Goal: Task Accomplishment & Management: Manage account settings

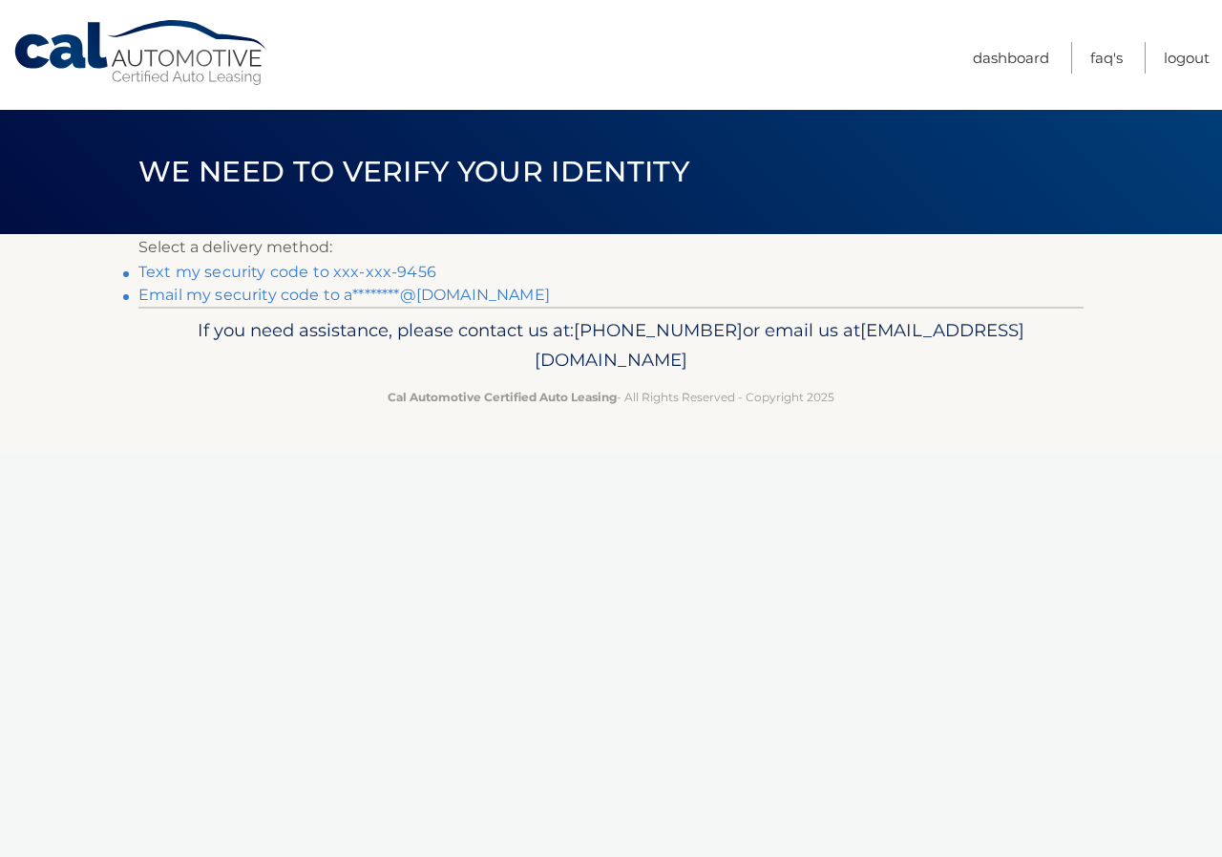
click at [263, 295] on link "Email my security code to a********@[DOMAIN_NAME]" at bounding box center [344, 295] width 412 height 18
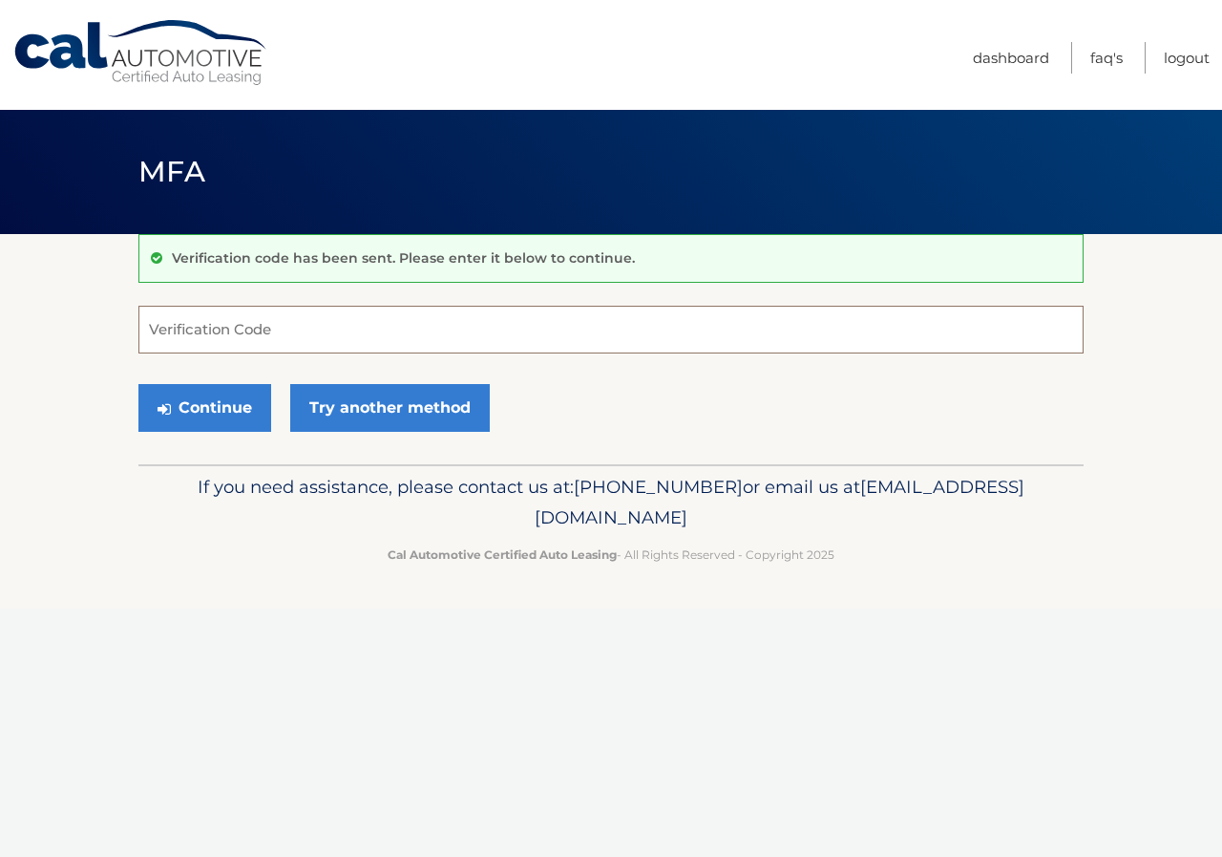
click at [243, 325] on input "Verification Code" at bounding box center [610, 330] width 945 height 48
type input "015030"
click at [138, 384] on button "Continue" at bounding box center [204, 408] width 133 height 48
click at [181, 411] on button "Continue" at bounding box center [204, 408] width 133 height 48
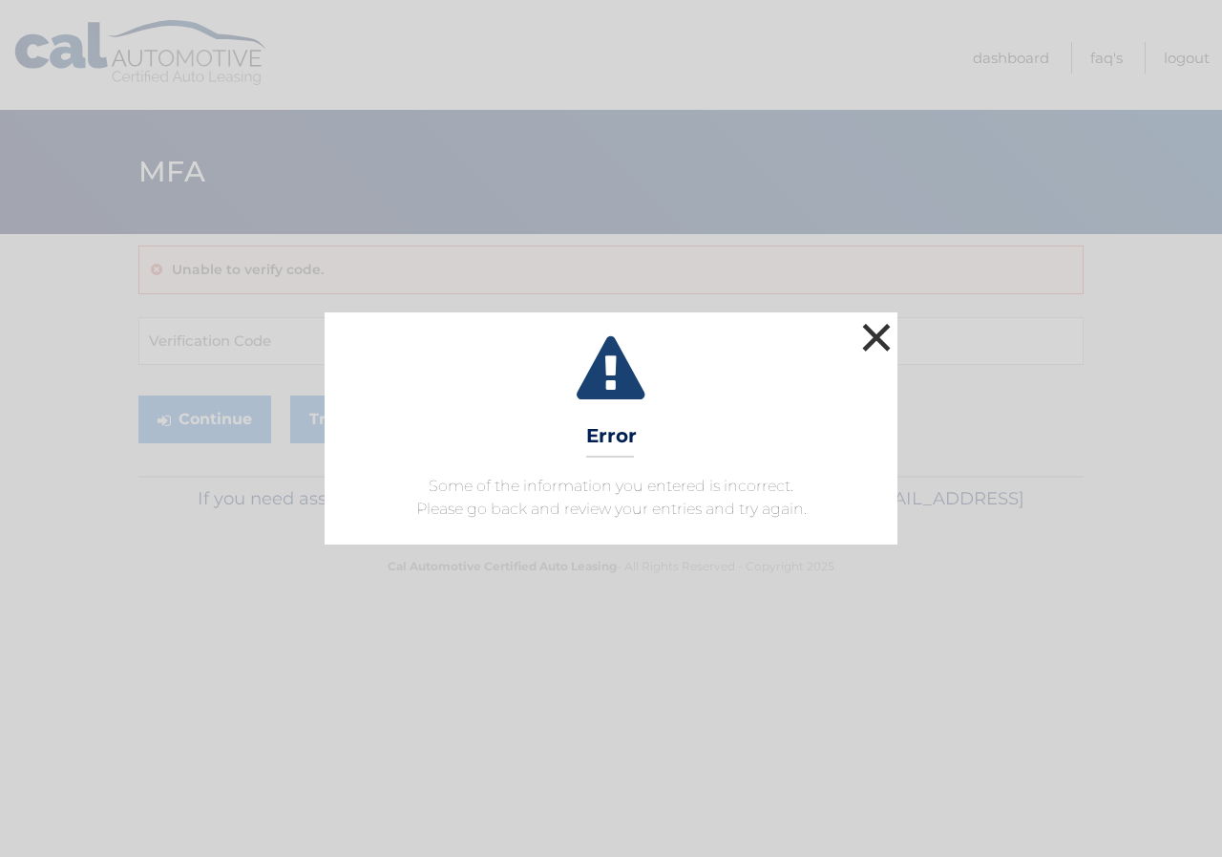
click at [869, 330] on button "×" at bounding box center [877, 337] width 38 height 38
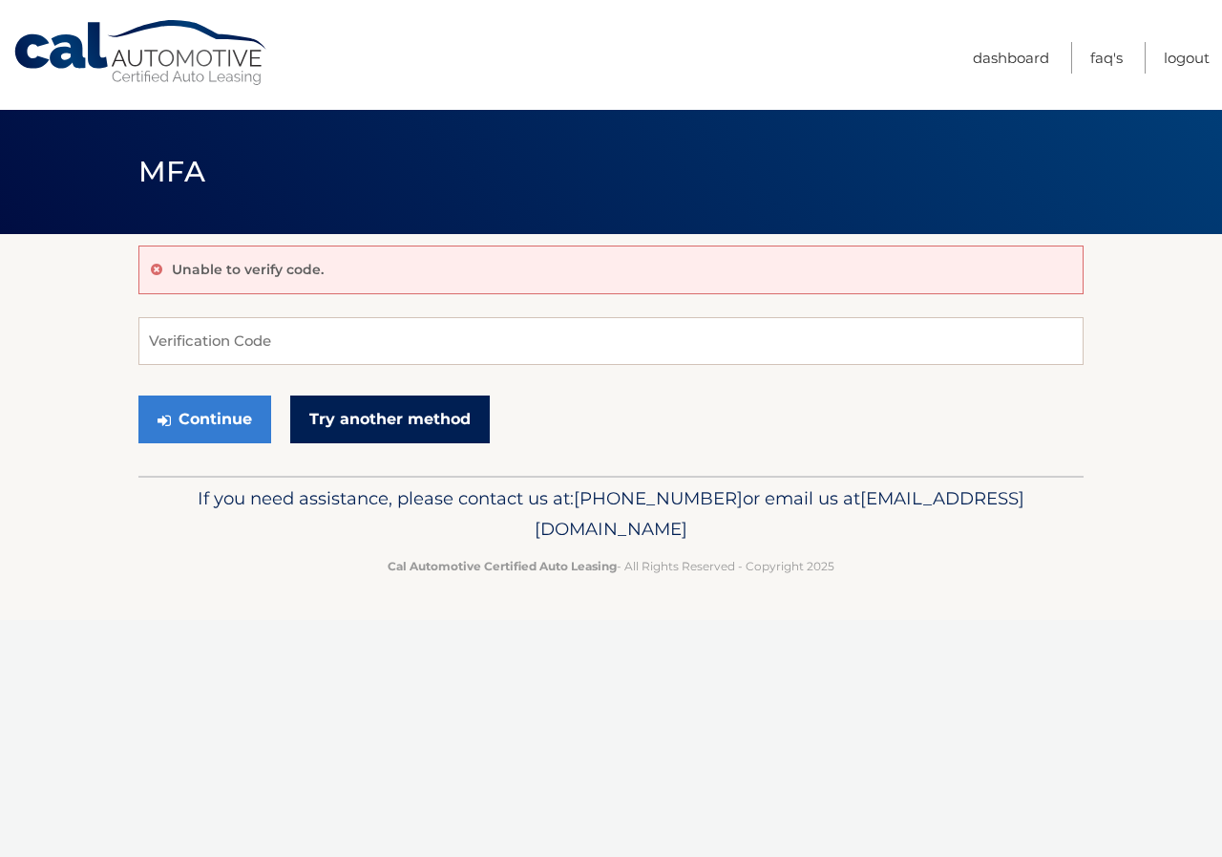
click at [406, 401] on link "Try another method" at bounding box center [390, 419] width 200 height 48
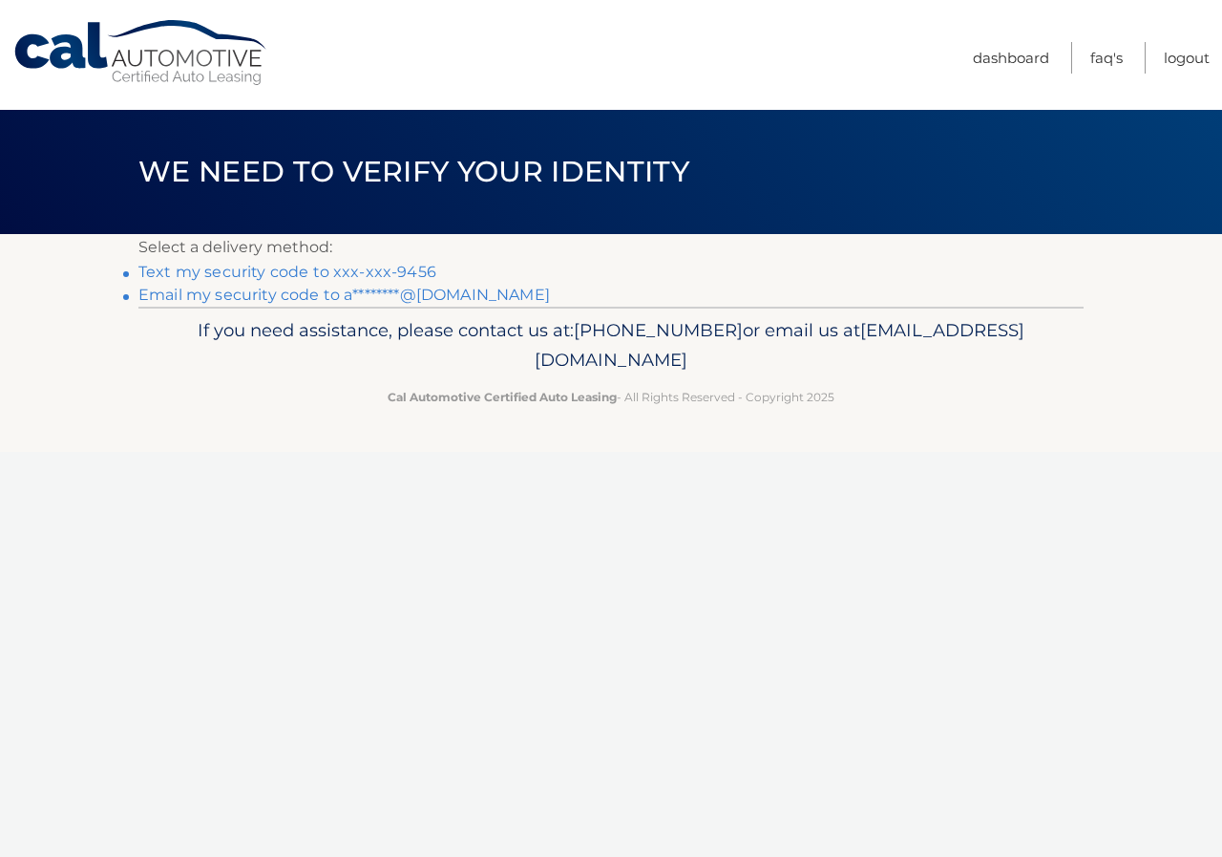
click at [260, 269] on link "Text my security code to xxx-xxx-9456" at bounding box center [287, 272] width 298 height 18
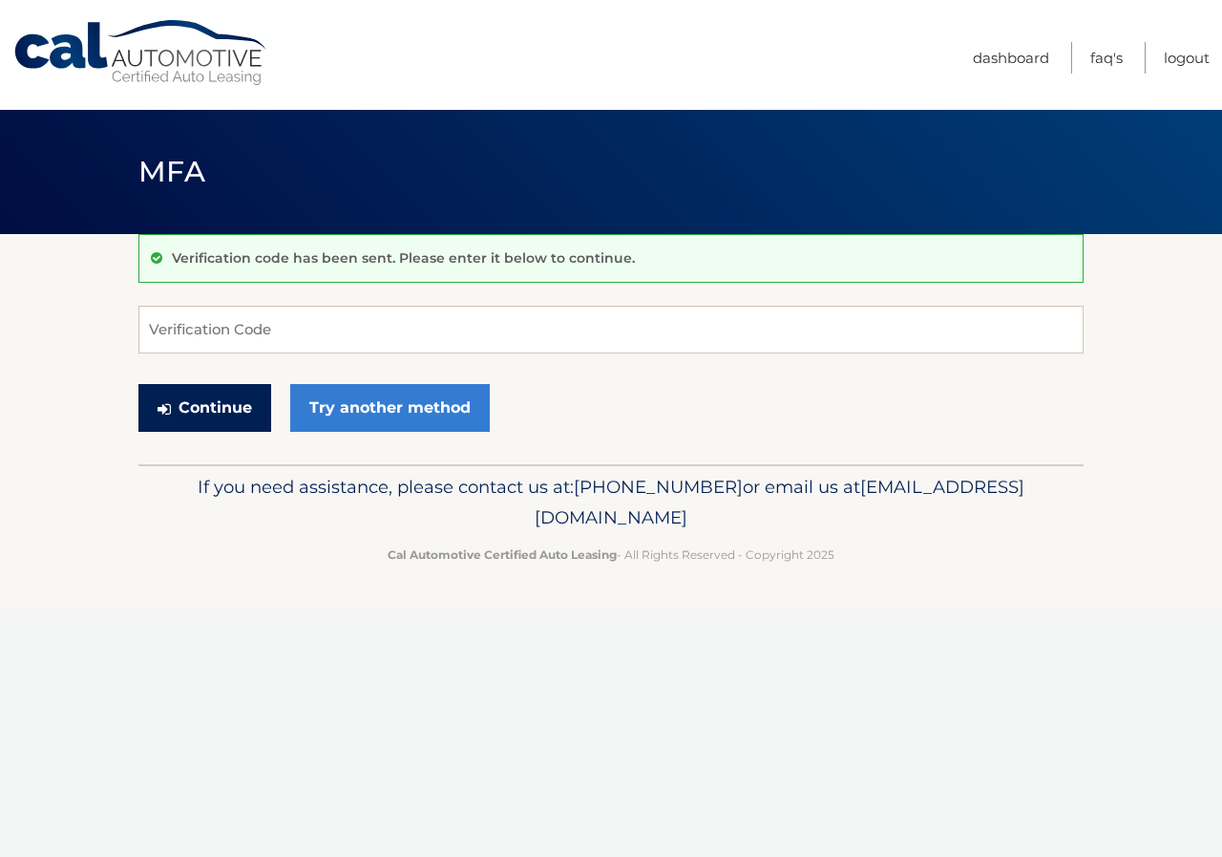
click at [192, 400] on button "Continue" at bounding box center [204, 408] width 133 height 48
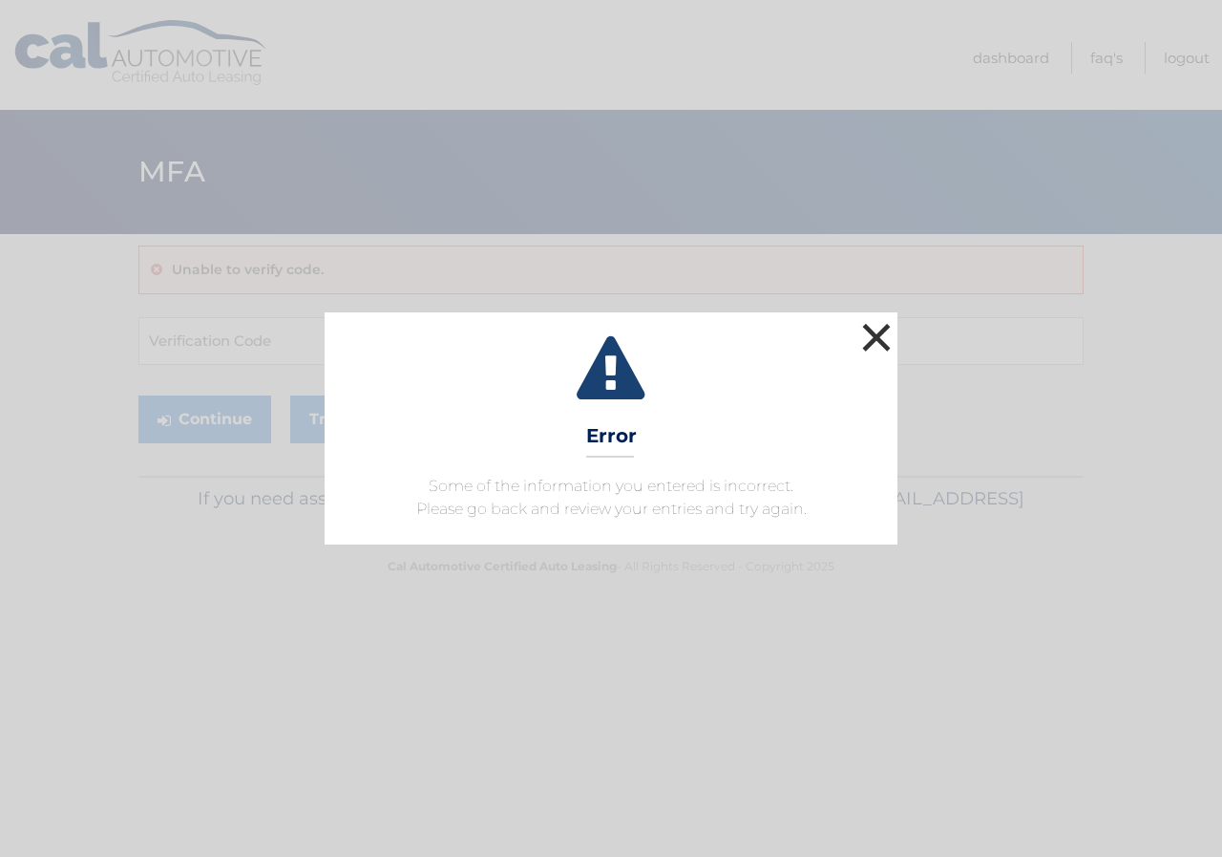
click at [884, 334] on button "×" at bounding box center [877, 337] width 38 height 38
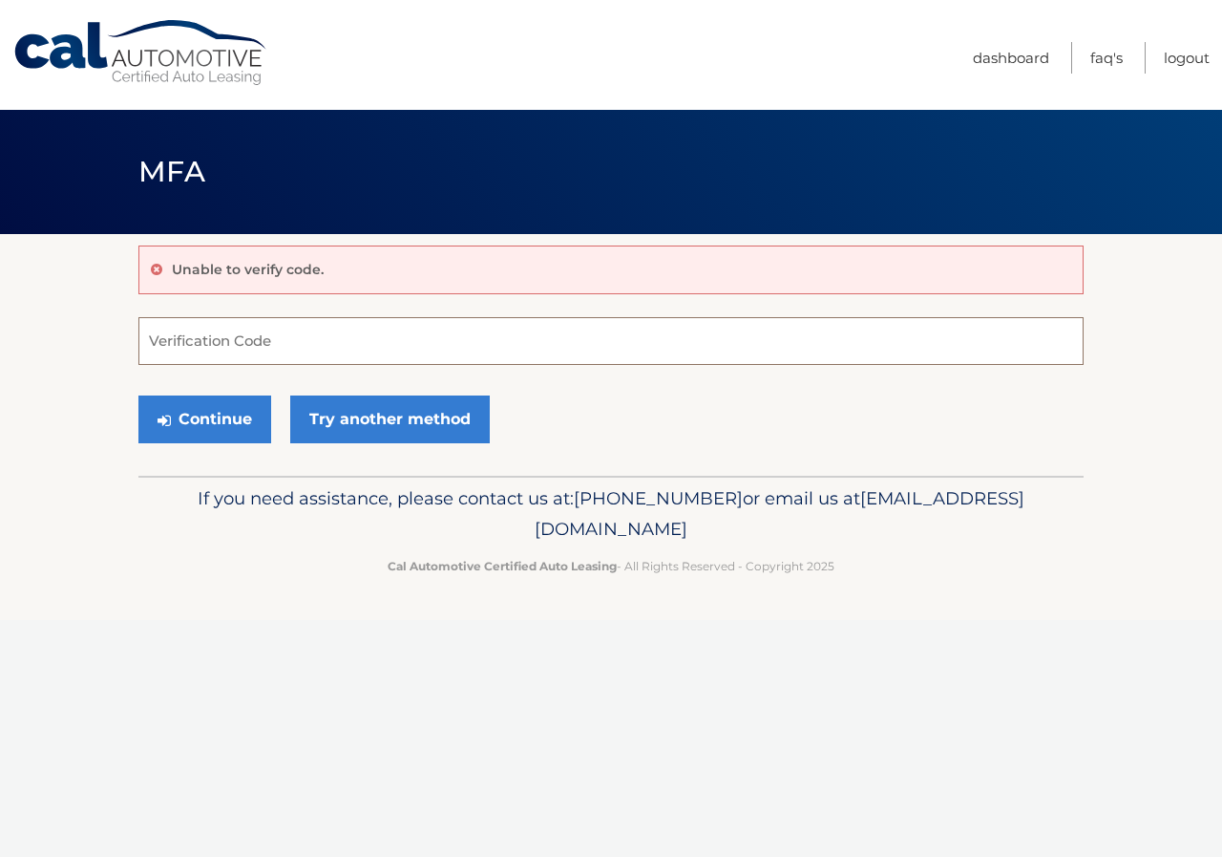
click at [202, 348] on input "Verification Code" at bounding box center [610, 341] width 945 height 48
click at [382, 346] on input "Verification Code" at bounding box center [610, 341] width 945 height 48
type input "322803"
click at [138, 395] on button "Continue" at bounding box center [204, 419] width 133 height 48
click at [210, 432] on button "Continue" at bounding box center [204, 419] width 133 height 48
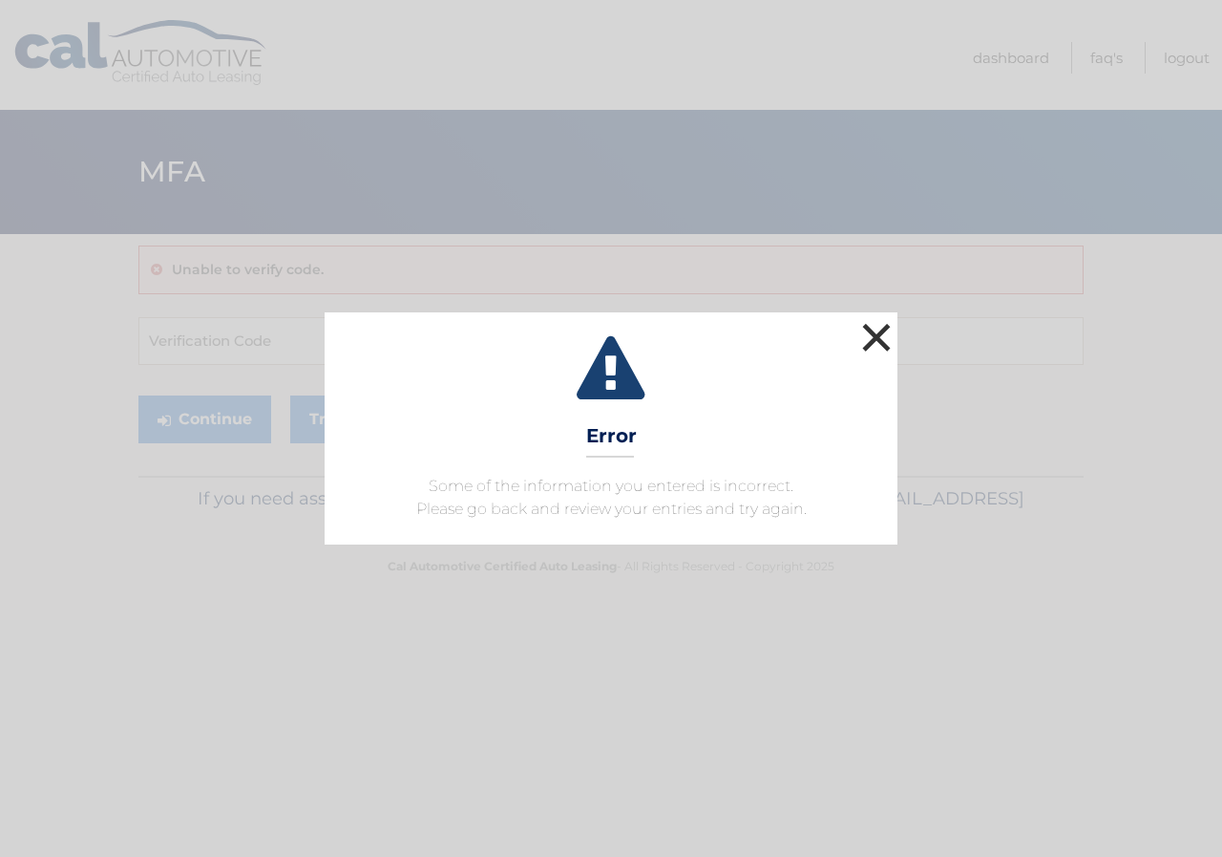
click at [880, 333] on button "×" at bounding box center [877, 337] width 38 height 38
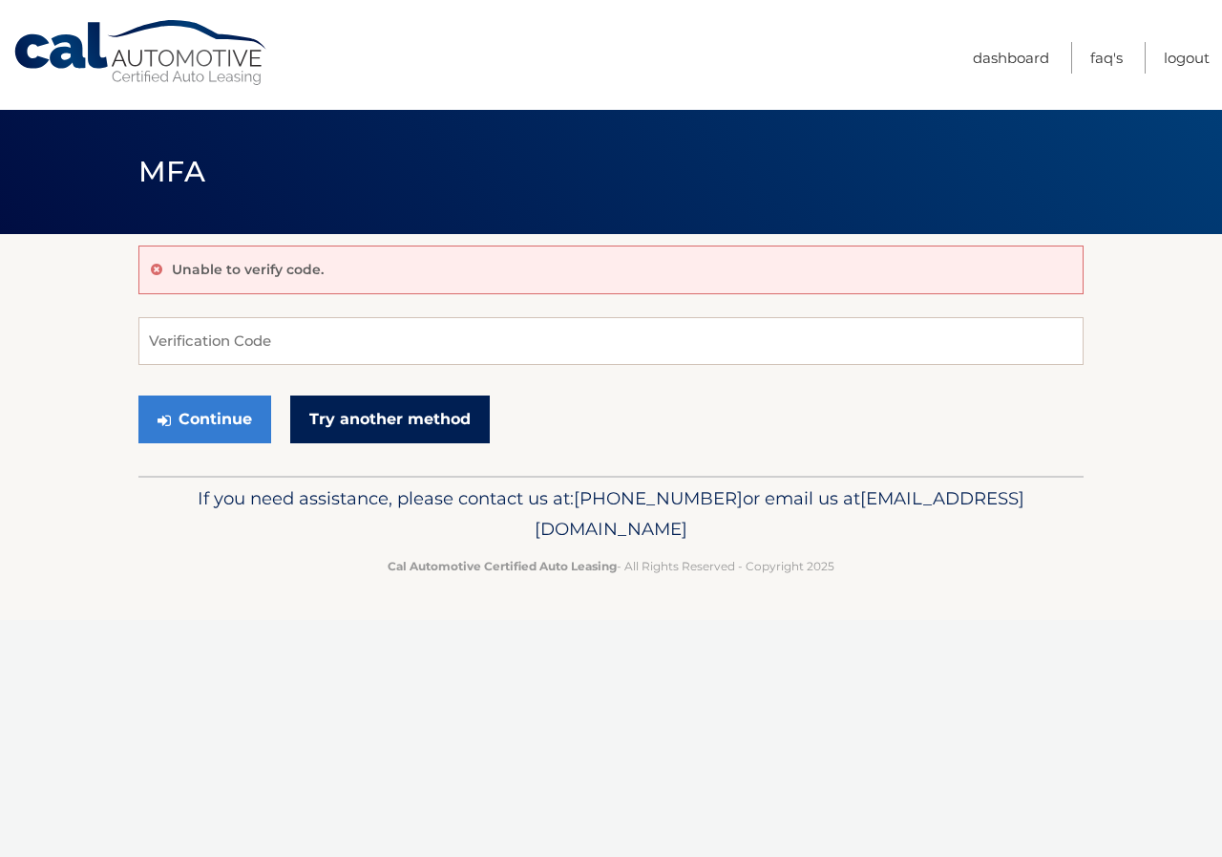
click at [329, 419] on link "Try another method" at bounding box center [390, 419] width 200 height 48
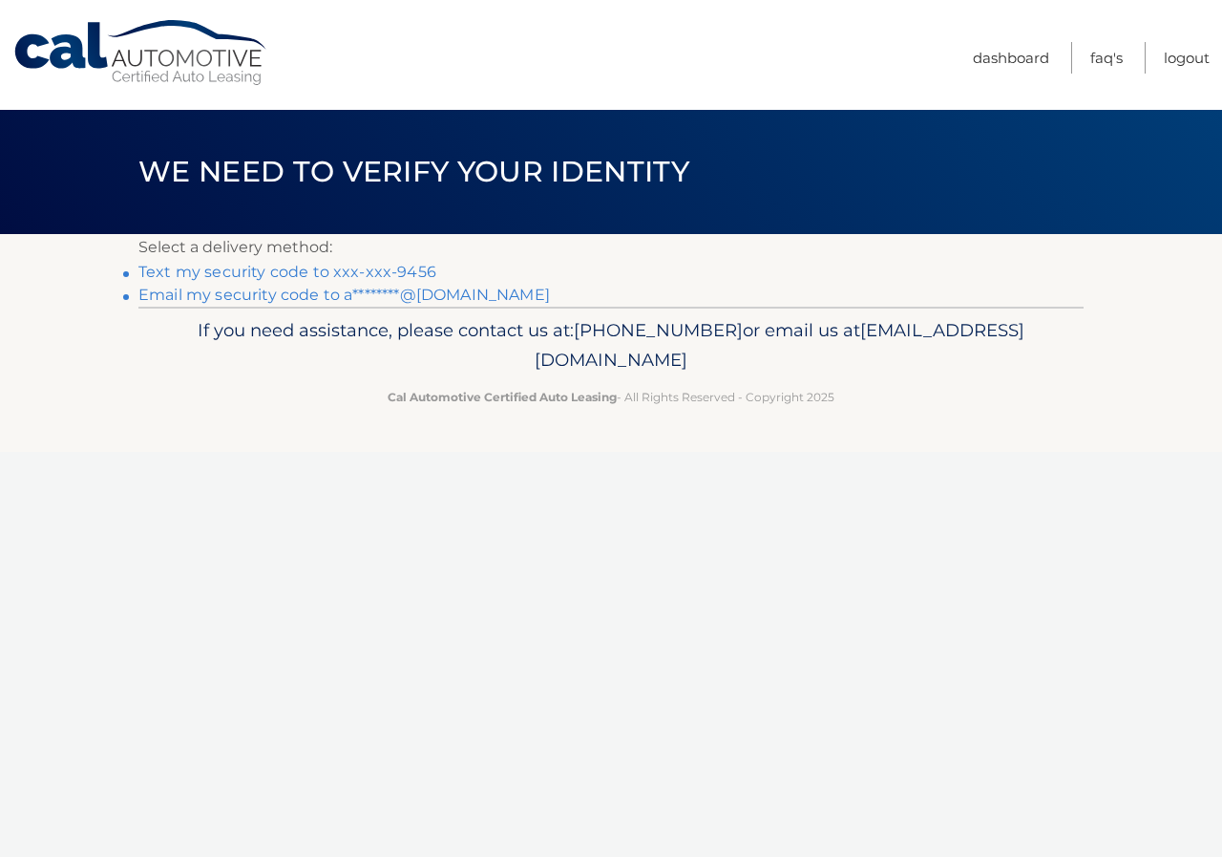
click at [233, 270] on link "Text my security code to xxx-xxx-9456" at bounding box center [287, 272] width 298 height 18
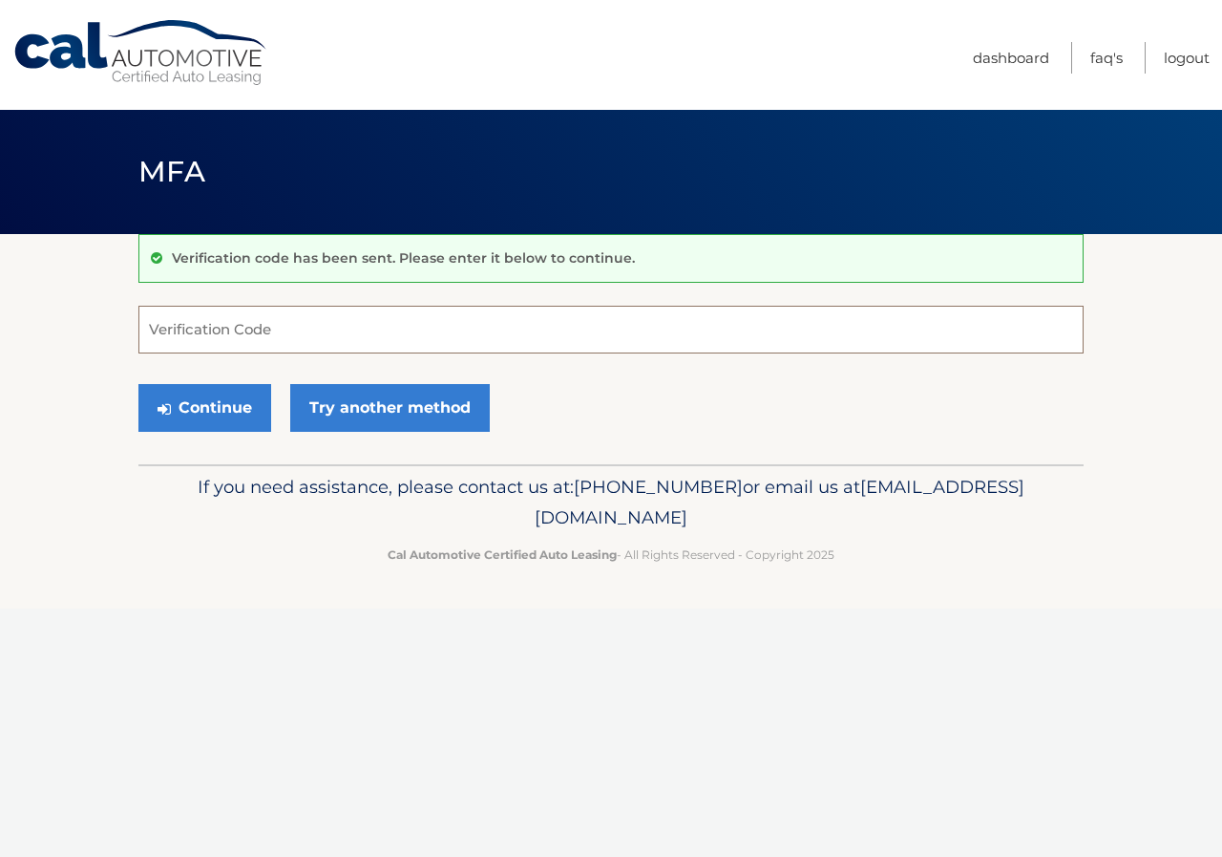
click at [266, 329] on input "Verification Code" at bounding box center [610, 330] width 945 height 48
type input "246980"
click at [138, 384] on button "Continue" at bounding box center [204, 408] width 133 height 48
click at [198, 395] on button "Continue" at bounding box center [204, 408] width 133 height 48
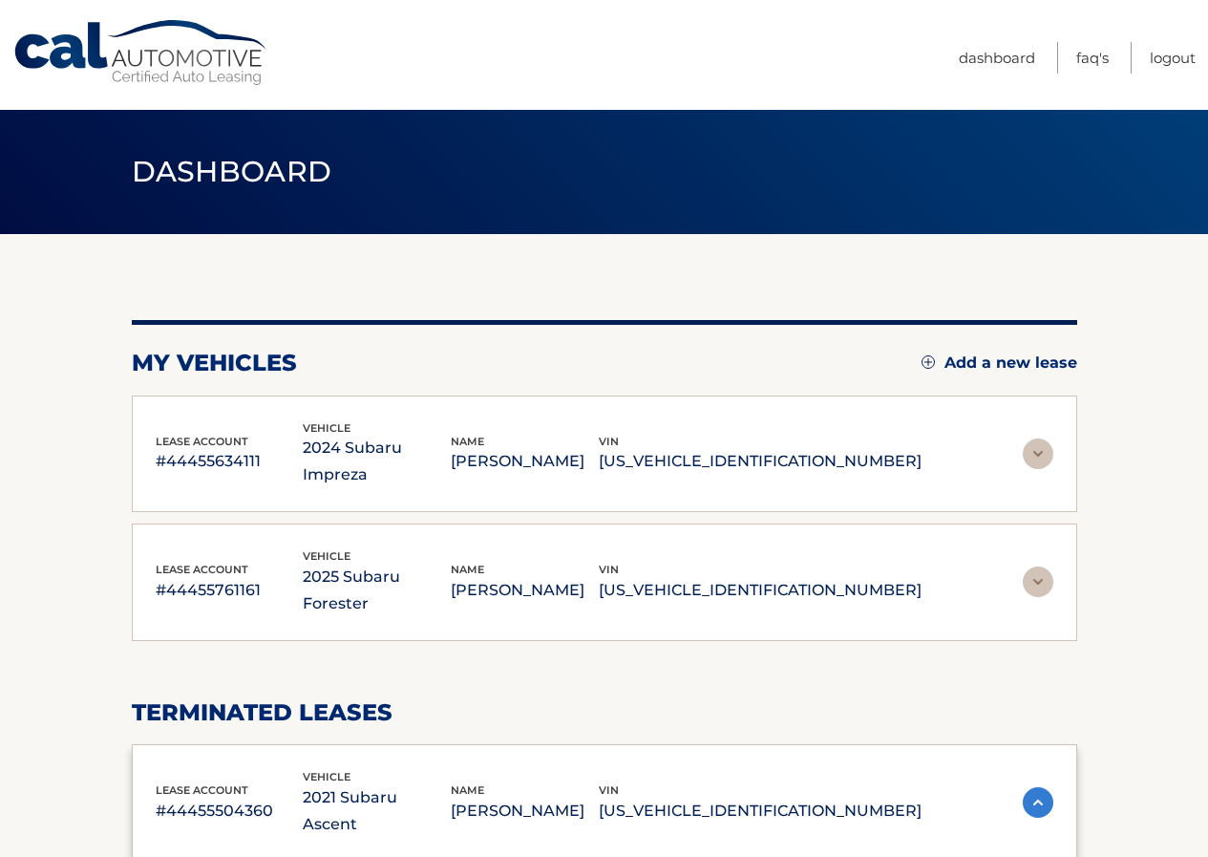
click at [1032, 566] on img at bounding box center [1038, 581] width 31 height 31
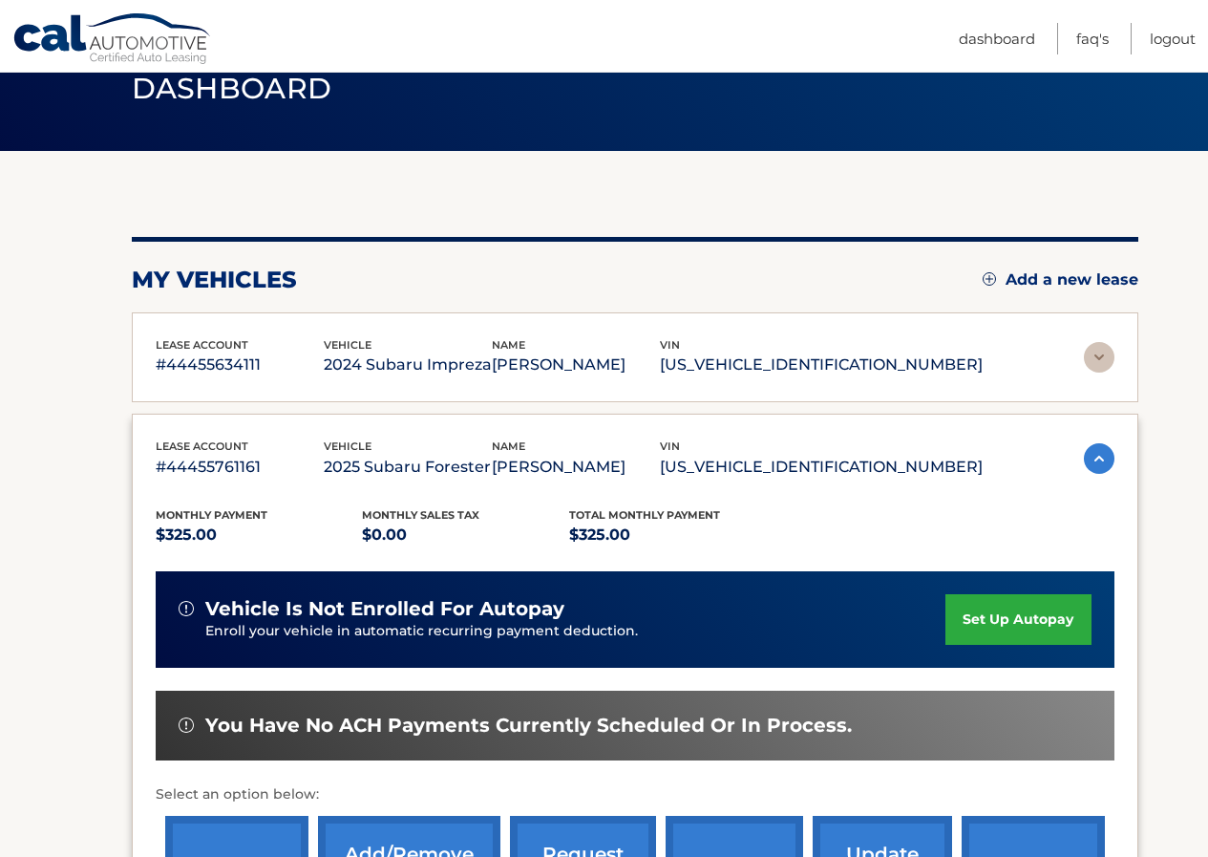
scroll to position [287, 0]
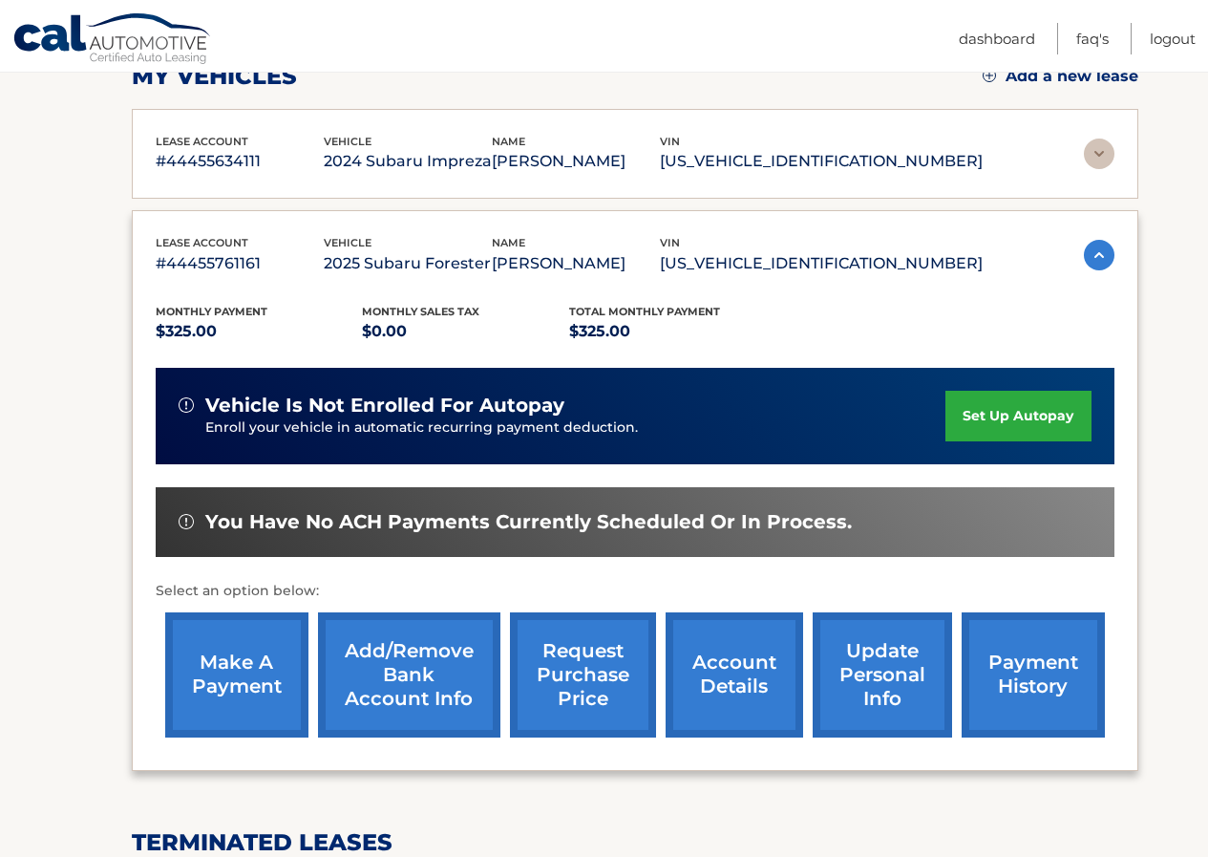
click at [245, 653] on link "make a payment" at bounding box center [236, 674] width 143 height 125
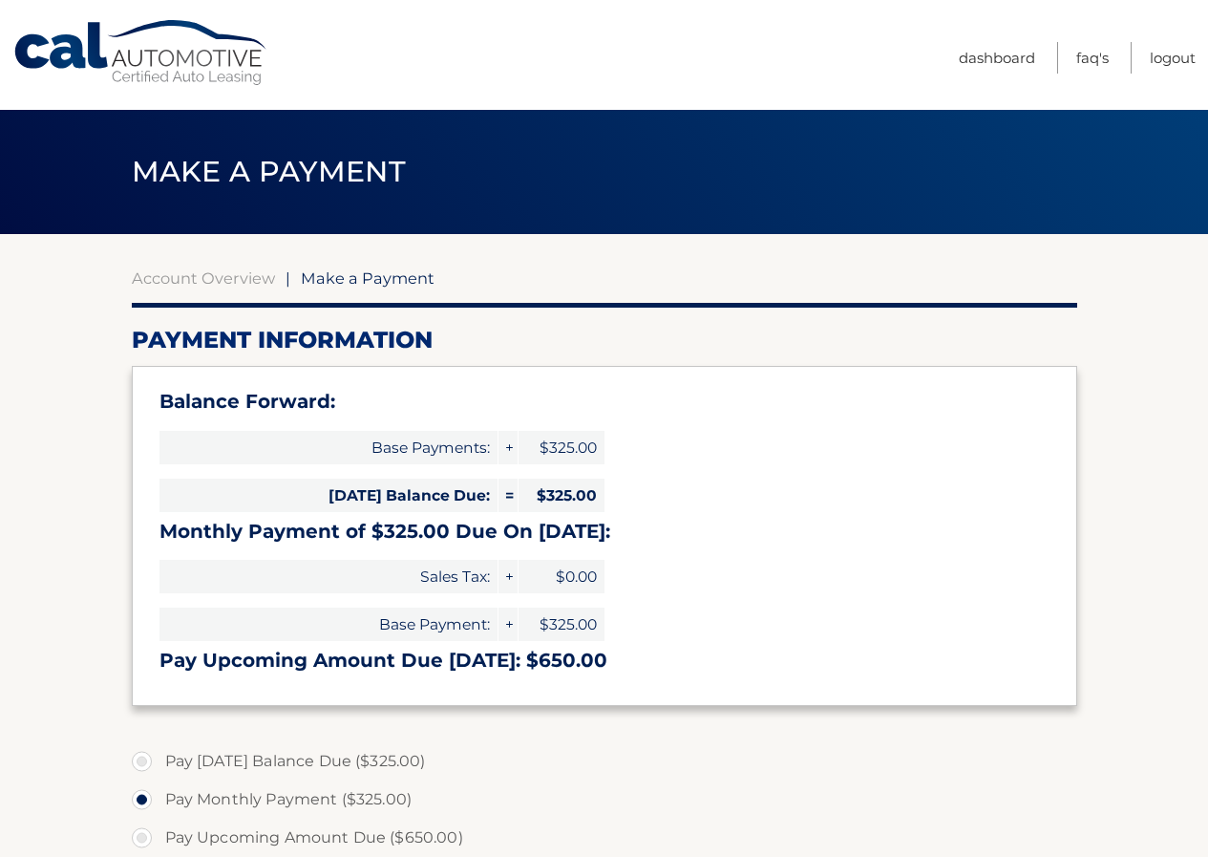
select select "Yzg2MzE3NWQtNjM5NC00NTEzLWE5ZmItOTE0MWRjYjRjODQ1"
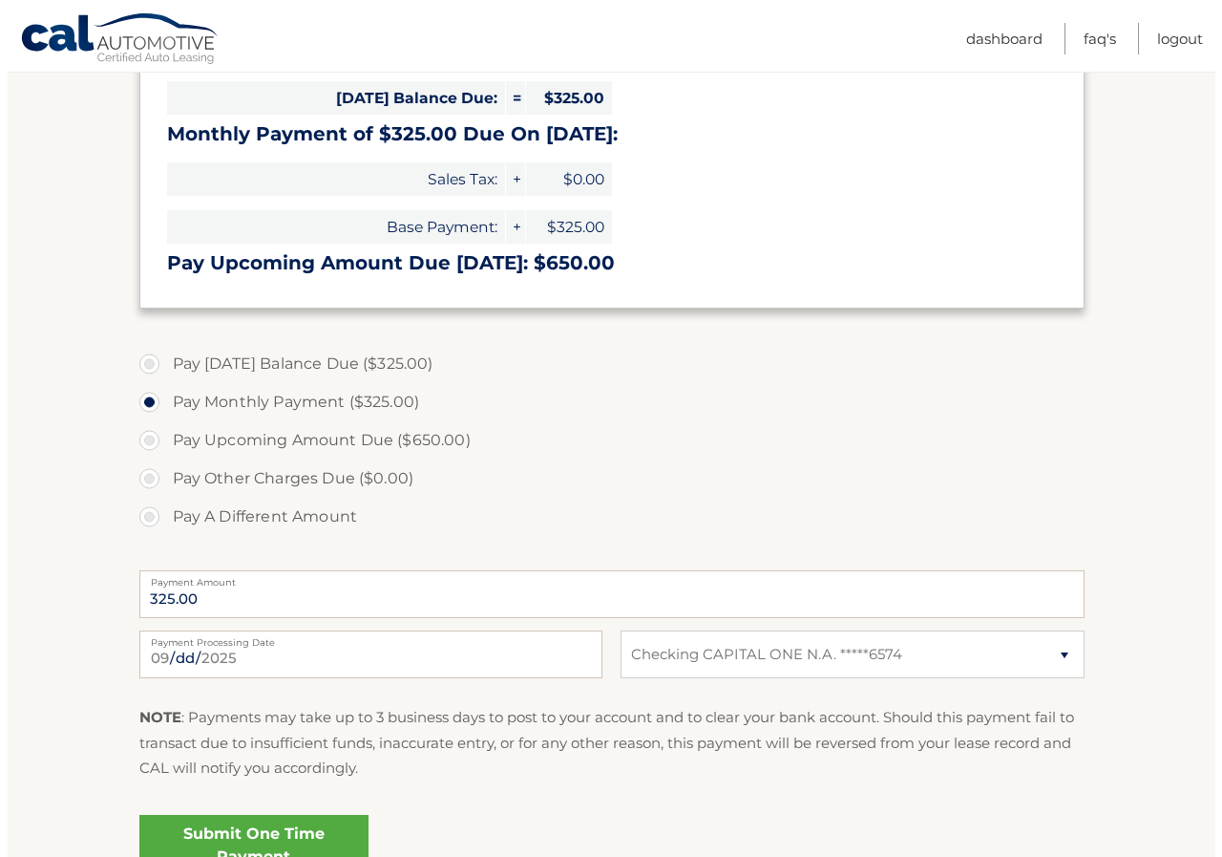
scroll to position [478, 0]
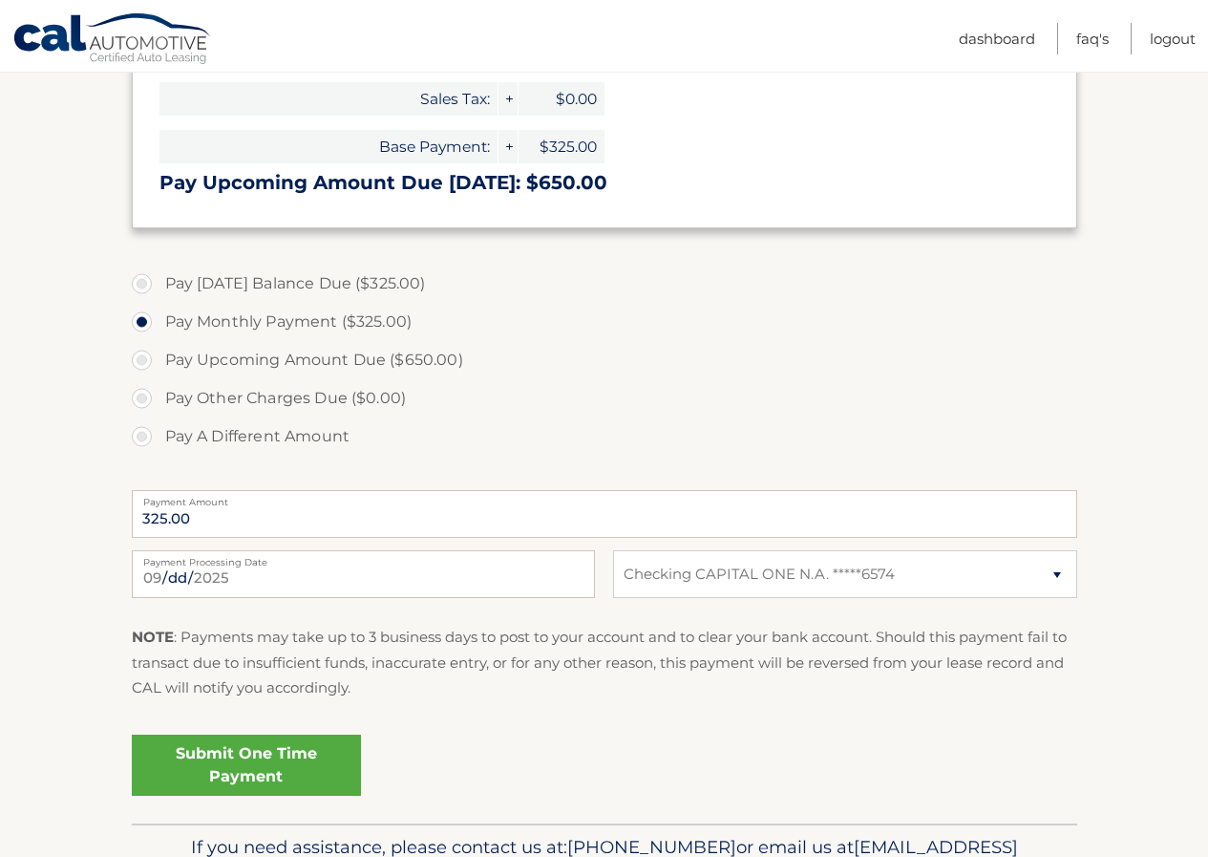
click at [232, 757] on link "Submit One Time Payment" at bounding box center [246, 764] width 229 height 61
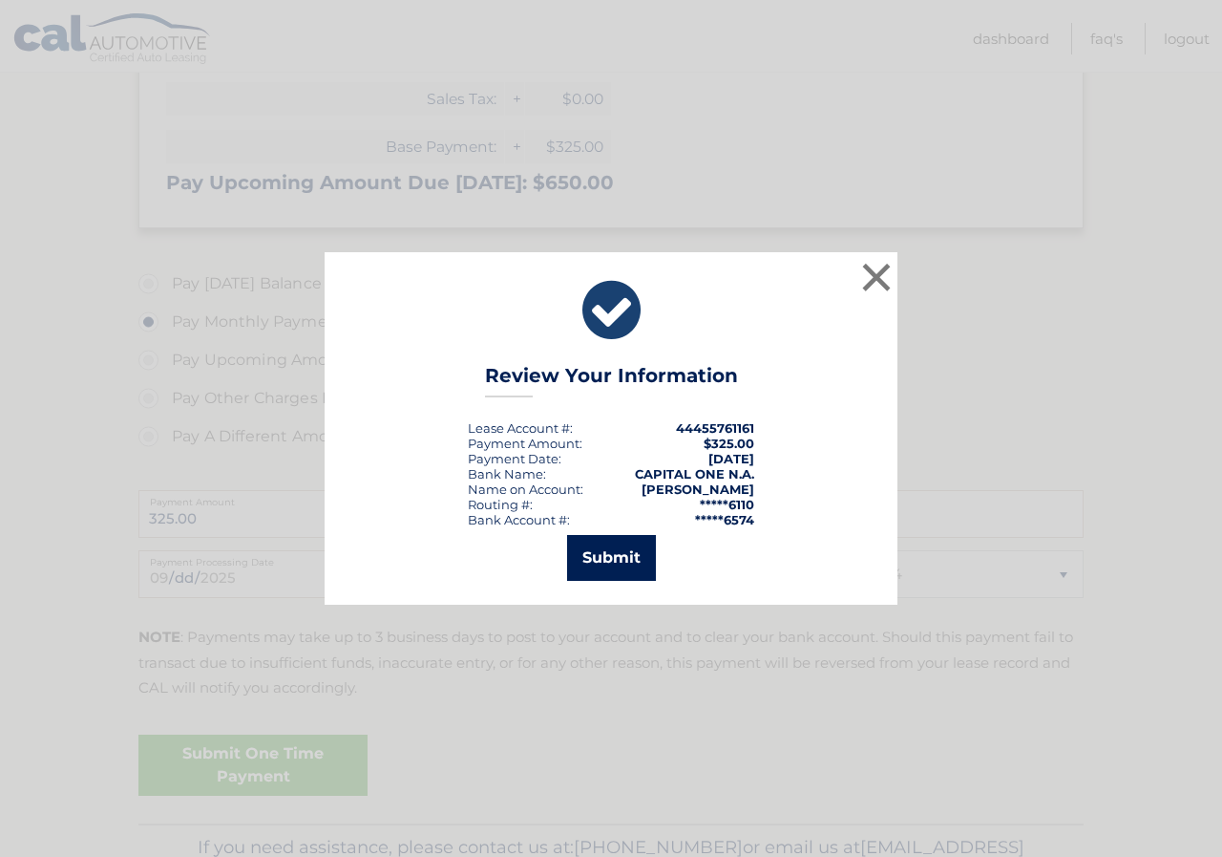
click at [605, 565] on button "Submit" at bounding box center [611, 558] width 89 height 46
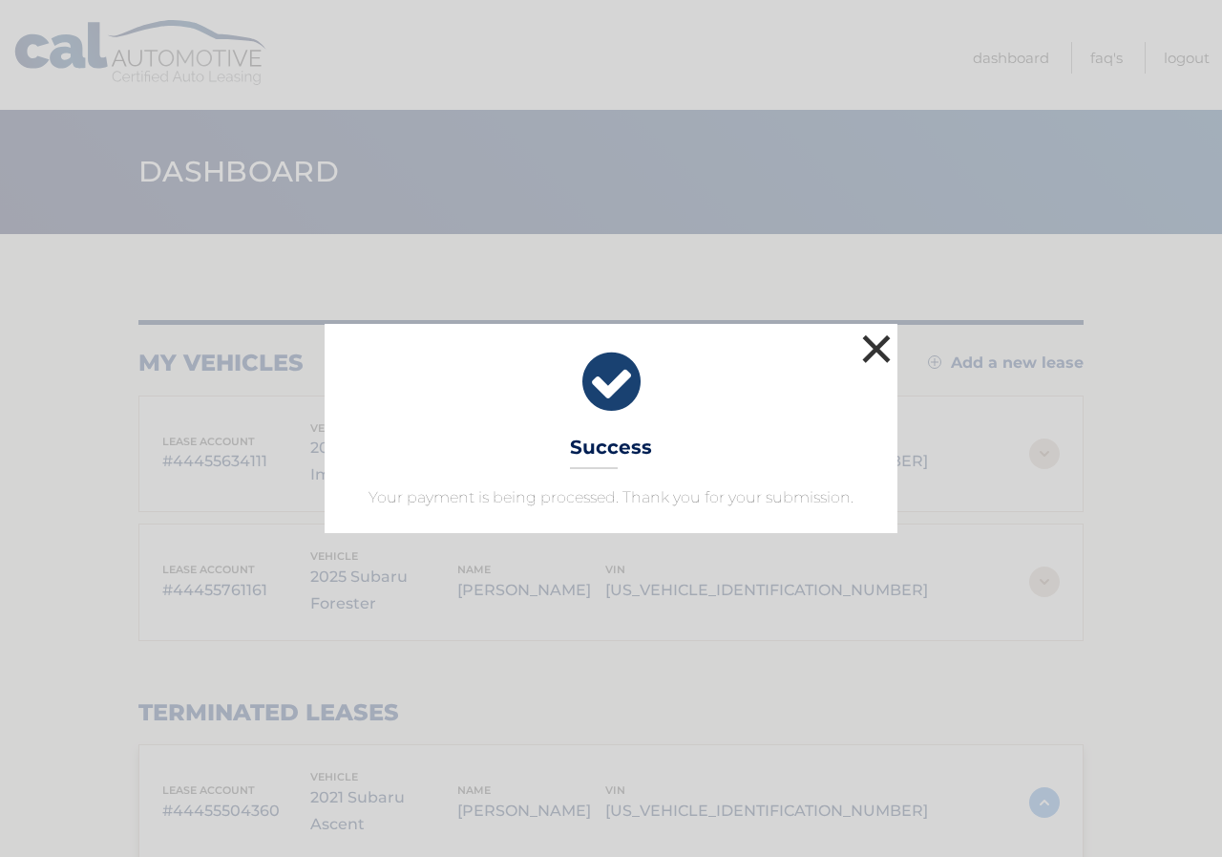
click at [876, 347] on button "×" at bounding box center [877, 348] width 38 height 38
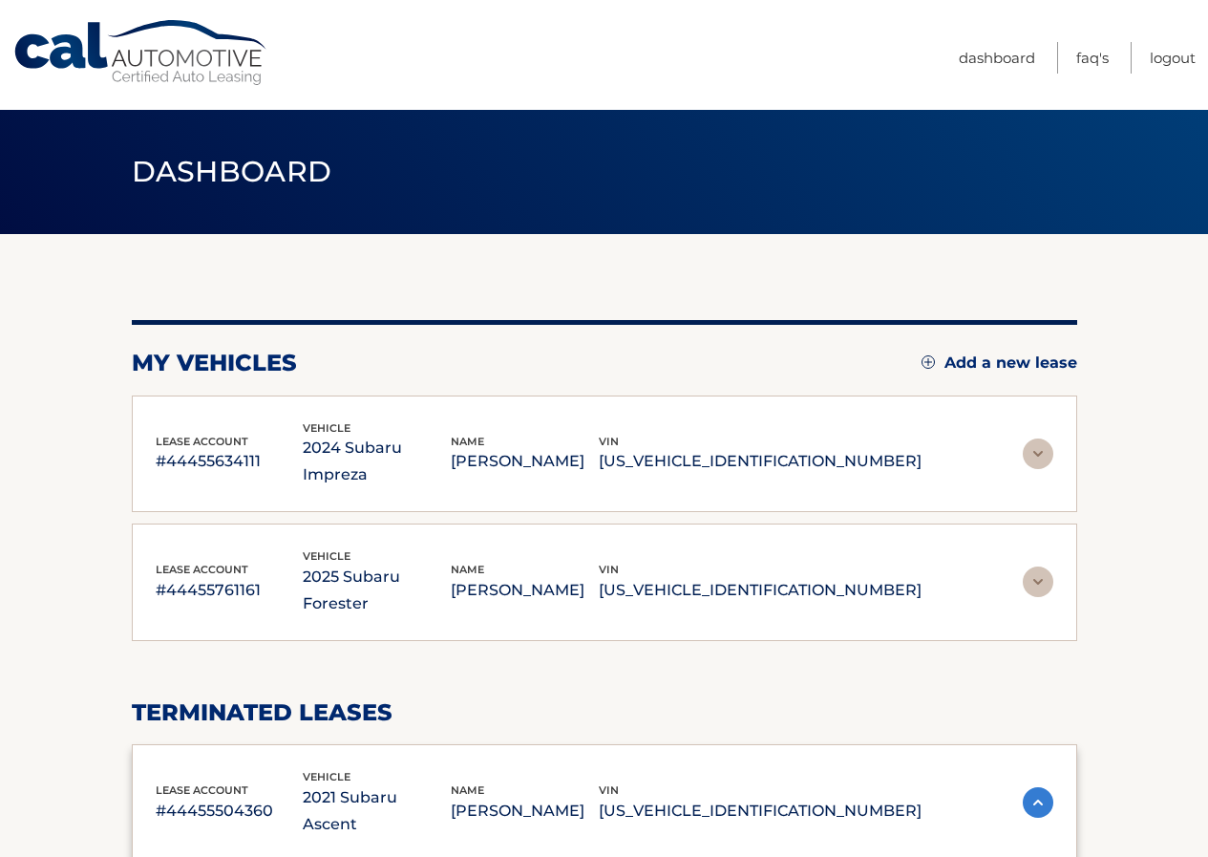
click at [451, 547] on div "vehicle 2025 Subaru Forester" at bounding box center [377, 582] width 148 height 70
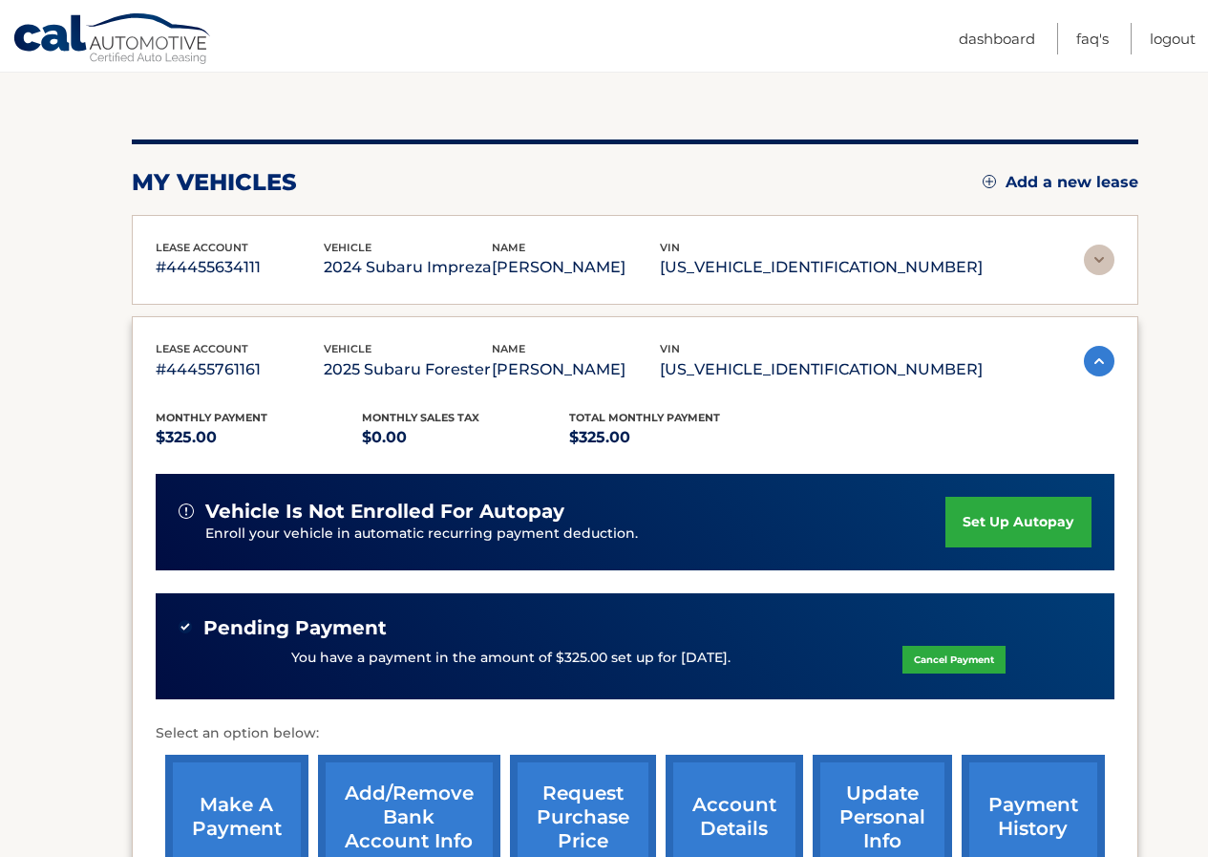
scroll to position [191, 0]
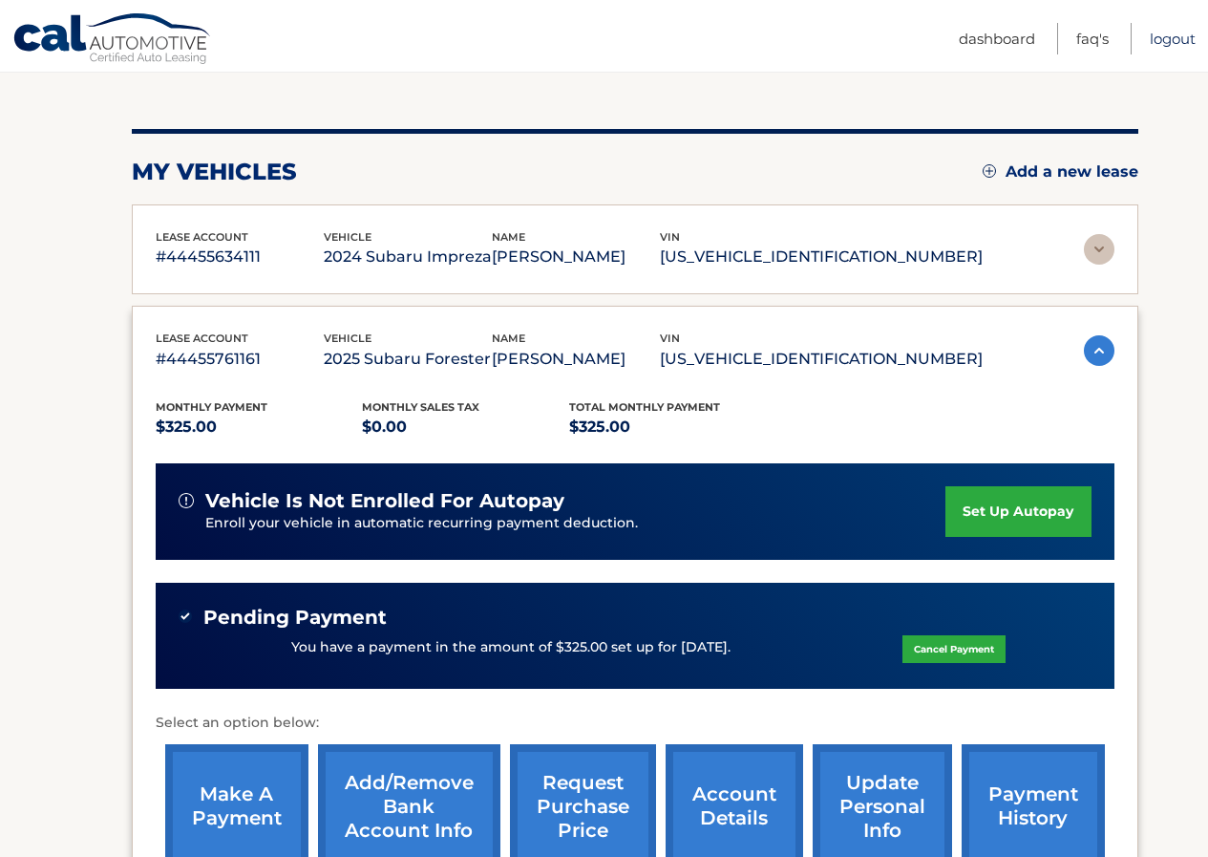
click at [1178, 36] on link "Logout" at bounding box center [1173, 39] width 46 height 32
